Goal: Task Accomplishment & Management: Manage account settings

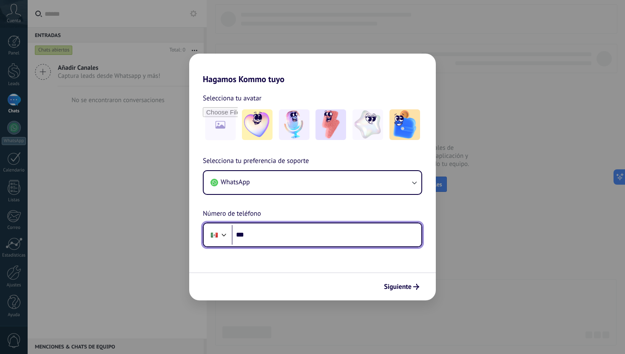
click at [297, 233] on input "***" at bounding box center [327, 235] width 190 height 20
type input "**********"
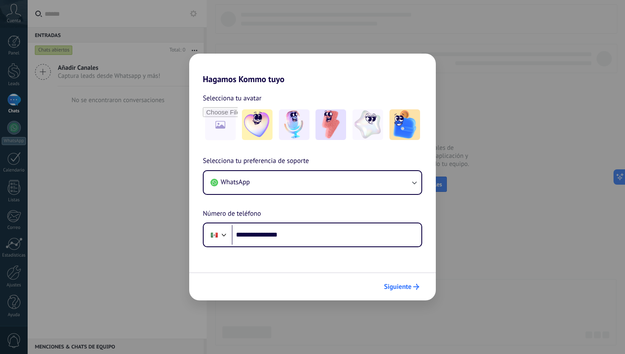
click at [407, 289] on span "Siguiente" at bounding box center [398, 287] width 28 height 6
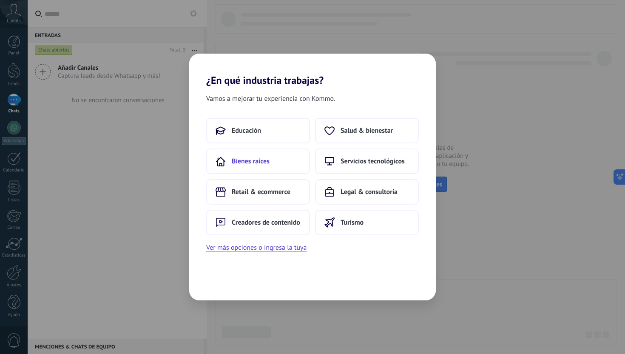
click at [273, 162] on button "Bienes raíces" at bounding box center [258, 161] width 104 height 26
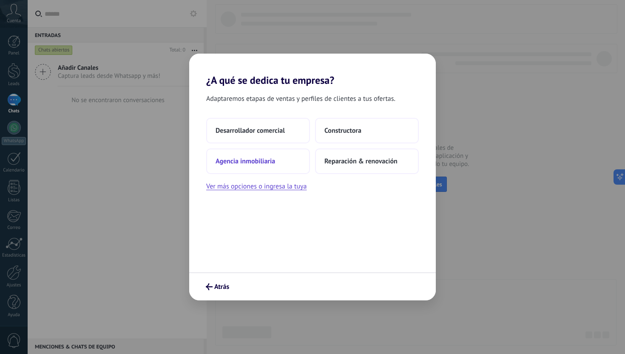
click at [261, 164] on span "Agencia inmobiliaria" at bounding box center [246, 161] width 60 height 9
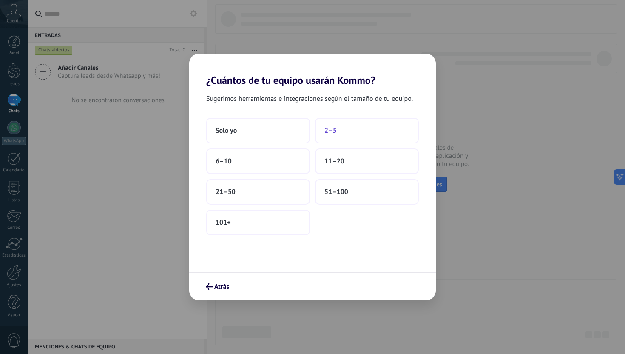
click at [343, 129] on button "2–5" at bounding box center [367, 131] width 104 height 26
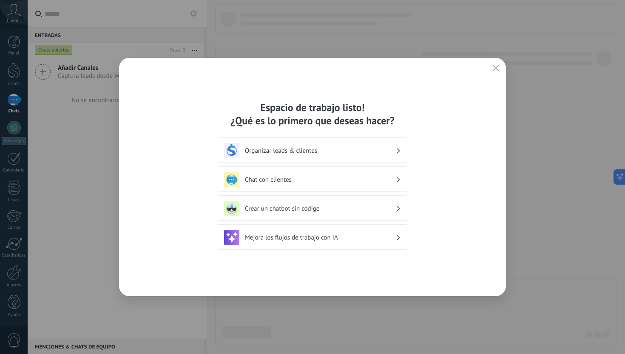
click at [315, 157] on div "Organizar leads & clientes" at bounding box center [312, 150] width 177 height 15
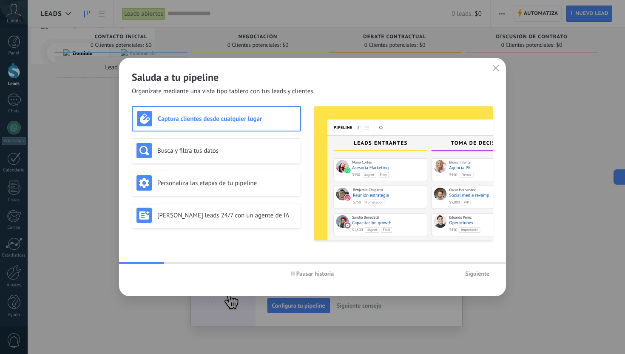
click at [495, 69] on use "button" at bounding box center [496, 68] width 6 height 6
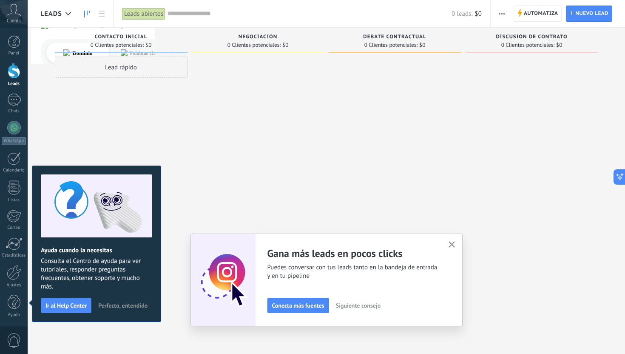
click at [450, 244] on icon "button" at bounding box center [452, 244] width 6 height 6
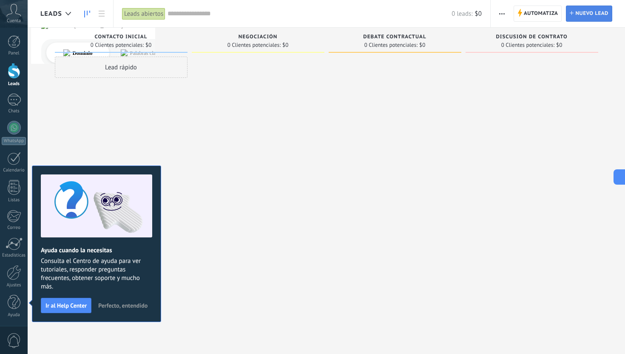
click at [580, 17] on span "Nuevo lead" at bounding box center [591, 13] width 33 height 15
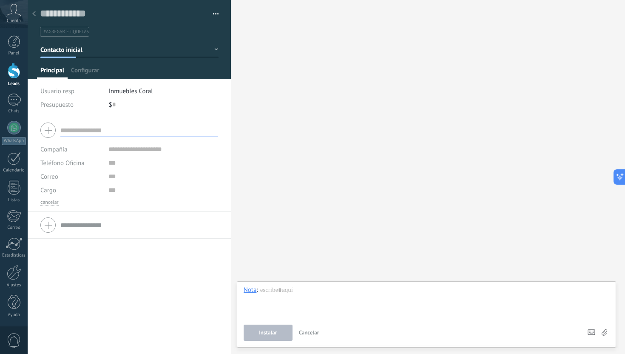
click at [35, 14] on icon at bounding box center [33, 13] width 3 height 5
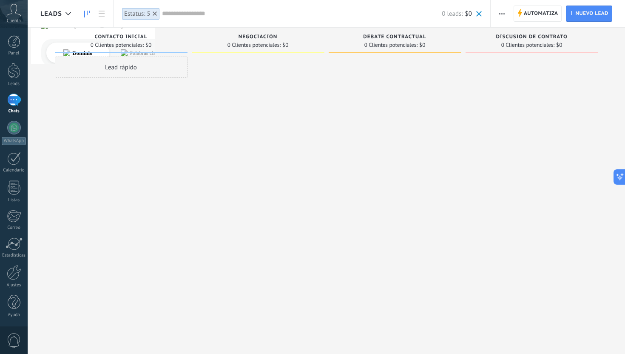
click at [458, 43] on div "Debate contractual 0 Clientes potenciales: $0" at bounding box center [395, 40] width 133 height 25
click at [437, 45] on div "0 Clientes potenciales: $0" at bounding box center [395, 44] width 124 height 7
click at [187, 42] on div "Contacto inicial 0 Clientes potenciales: $0" at bounding box center [121, 40] width 133 height 25
click at [497, 16] on button "button" at bounding box center [502, 14] width 12 height 16
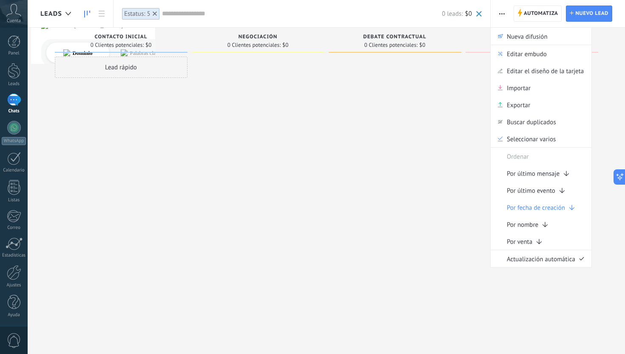
click at [497, 16] on button "button" at bounding box center [502, 14] width 12 height 16
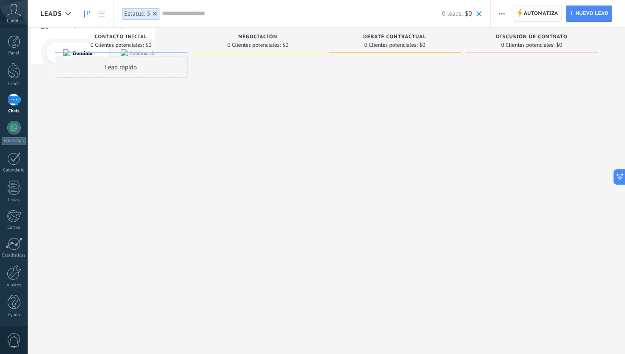
click at [533, 13] on span "Automatiza" at bounding box center [541, 13] width 34 height 15
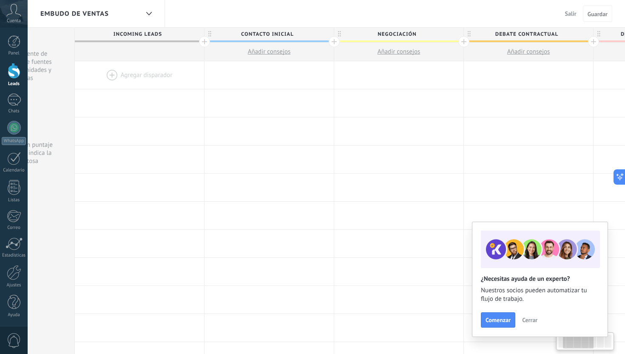
scroll to position [0, 96]
click at [328, 42] on div at bounding box center [328, 41] width 11 height 11
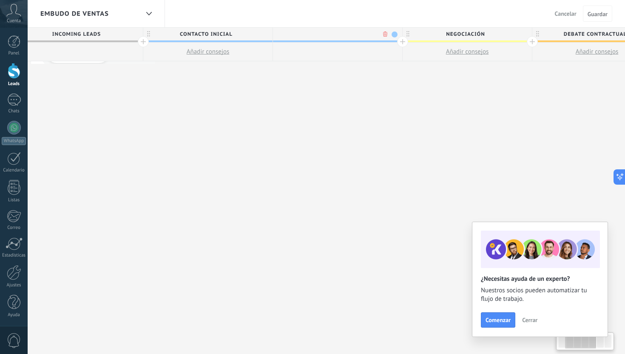
scroll to position [0, 159]
click at [386, 35] on span at bounding box center [387, 34] width 6 height 6
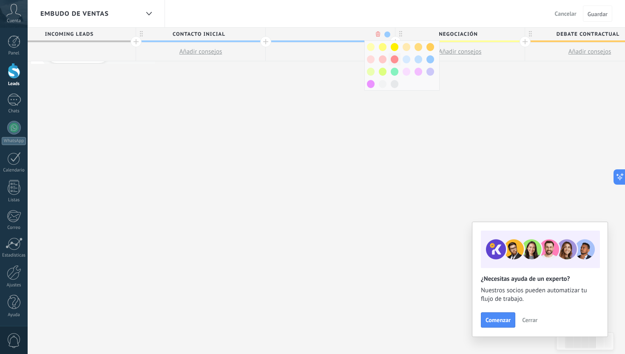
click at [397, 62] on span at bounding box center [395, 59] width 8 height 8
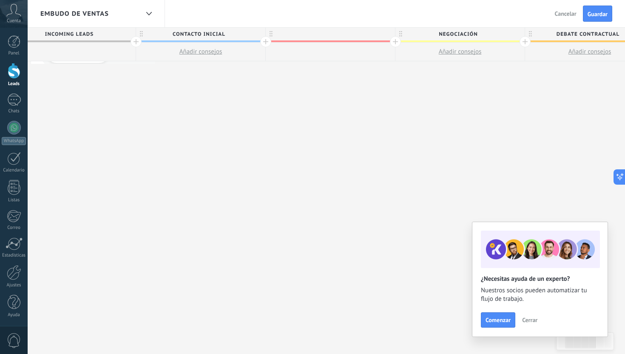
click at [336, 31] on div at bounding box center [330, 34] width 129 height 13
type input "**********"
click at [601, 11] on span "Guardar" at bounding box center [598, 14] width 20 height 6
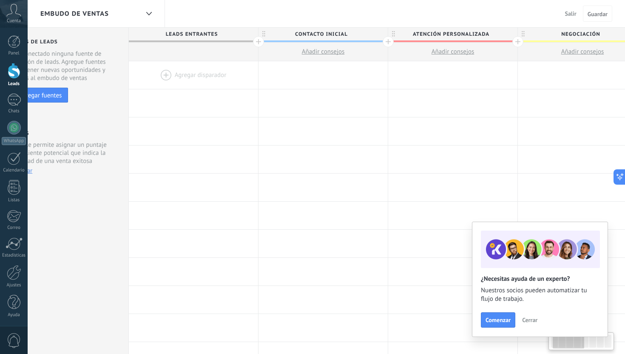
scroll to position [0, 46]
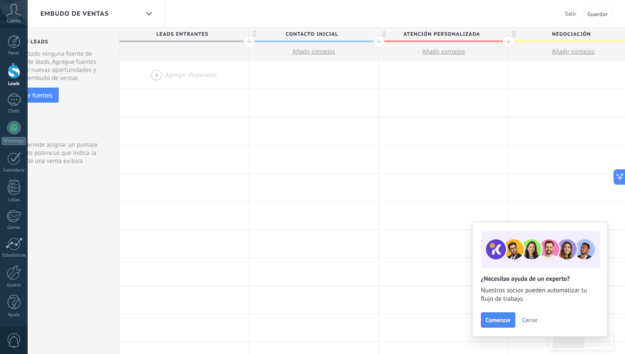
click at [567, 13] on span "Salir" at bounding box center [570, 14] width 11 height 8
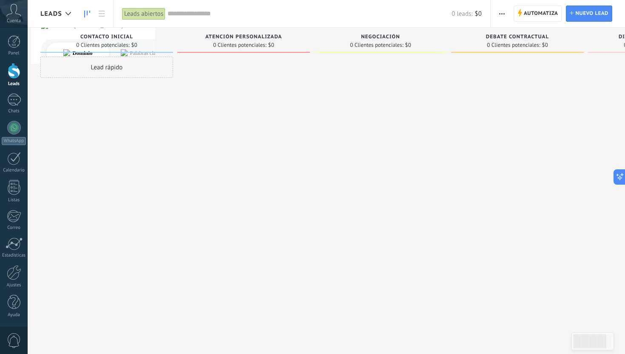
click at [14, 71] on div at bounding box center [14, 71] width 13 height 16
